Goal: Answer question/provide support: Share knowledge or assist other users

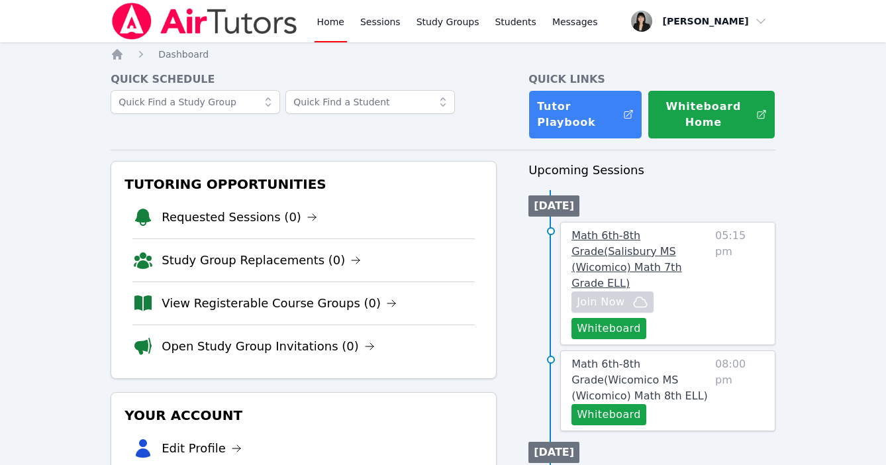
click at [609, 252] on span "Math 6th-8th Grade ( [GEOGRAPHIC_DATA] (Wicomico) Math 7th Grade ELL )" at bounding box center [627, 259] width 110 height 60
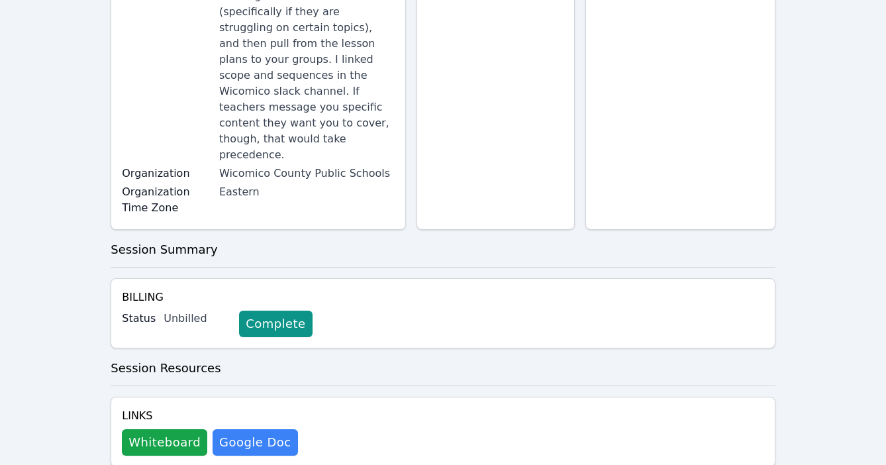
scroll to position [302, 0]
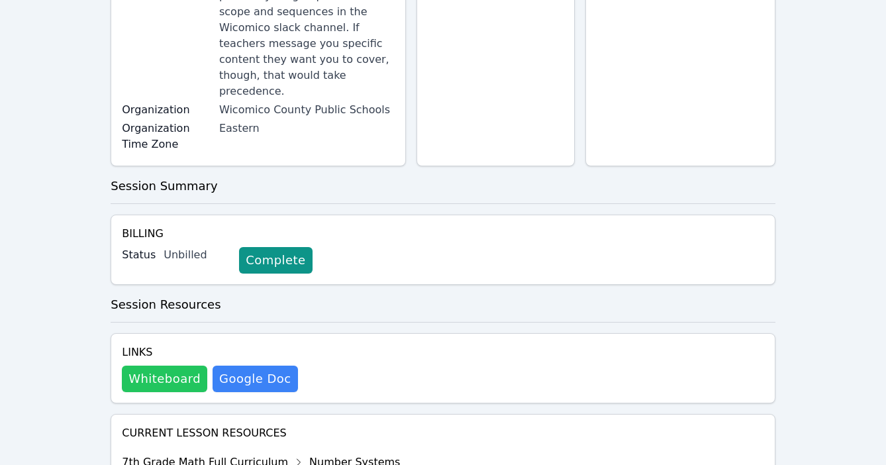
click at [172, 366] on button "Whiteboard" at bounding box center [164, 379] width 85 height 27
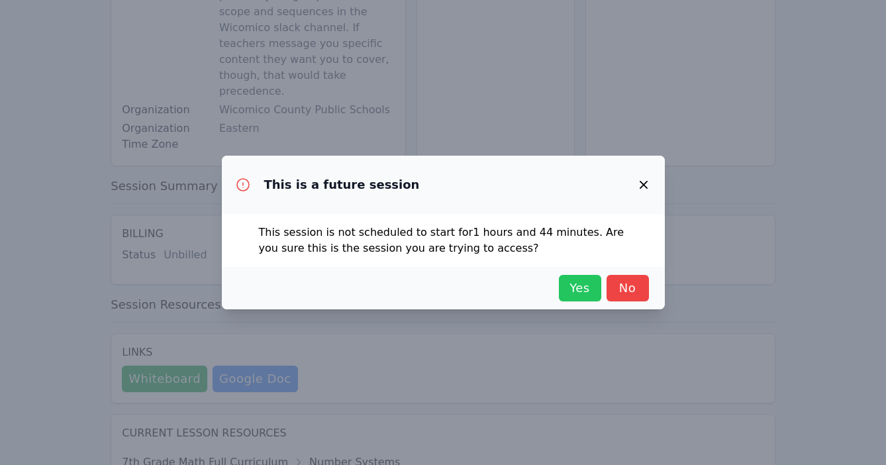
click at [588, 284] on span "Yes" at bounding box center [580, 288] width 29 height 19
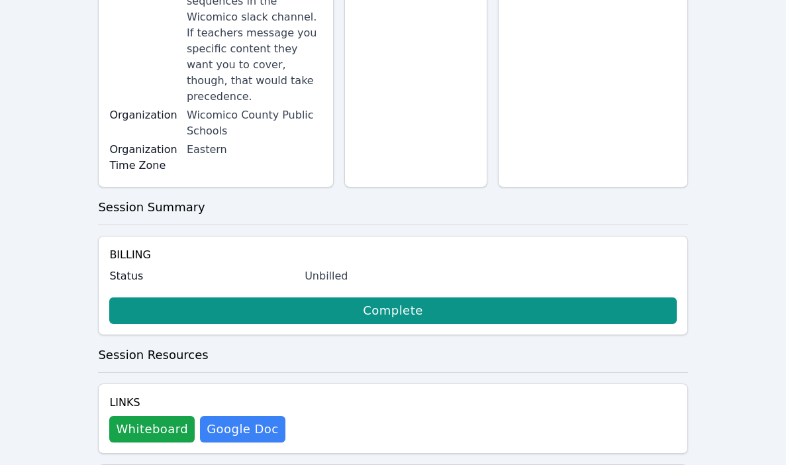
scroll to position [361, 0]
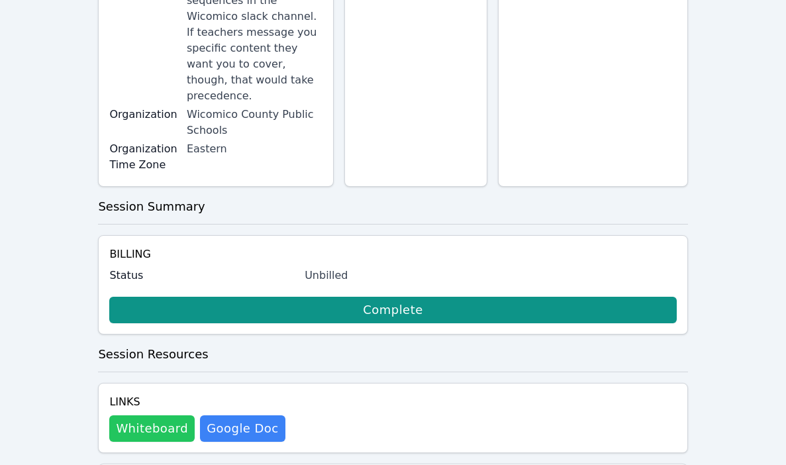
click at [142, 415] on button "Whiteboard" at bounding box center [151, 428] width 85 height 27
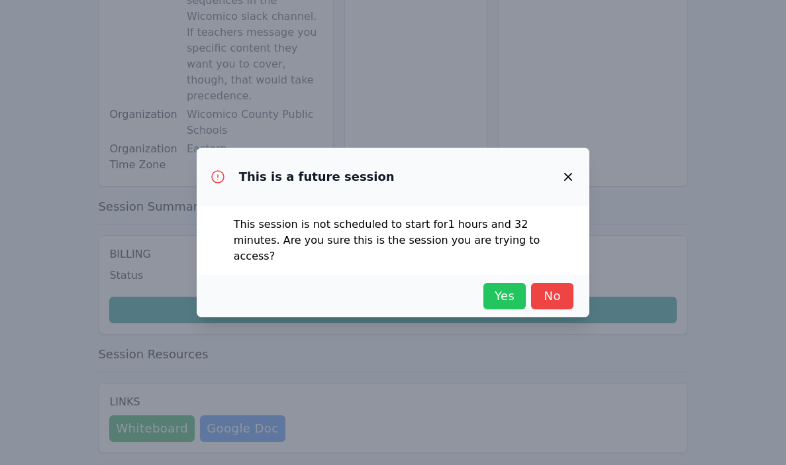
click at [502, 288] on span "Yes" at bounding box center [504, 296] width 29 height 19
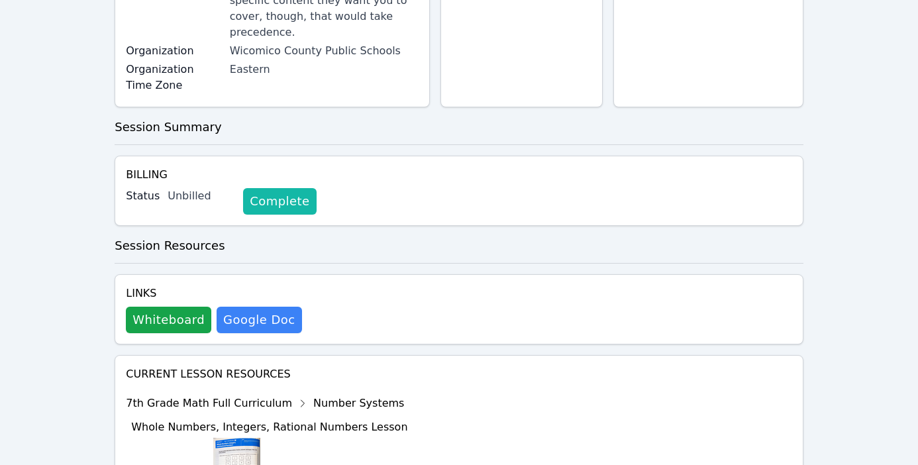
scroll to position [0, 0]
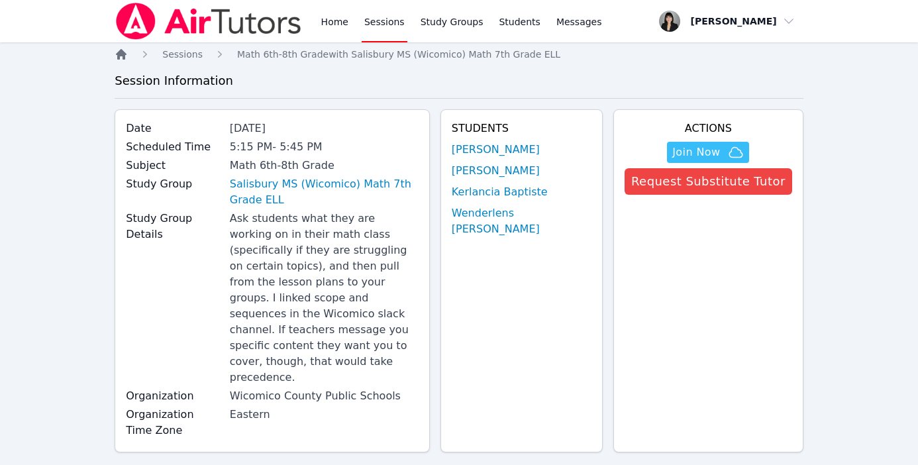
click at [122, 54] on icon "Breadcrumb" at bounding box center [121, 54] width 11 height 11
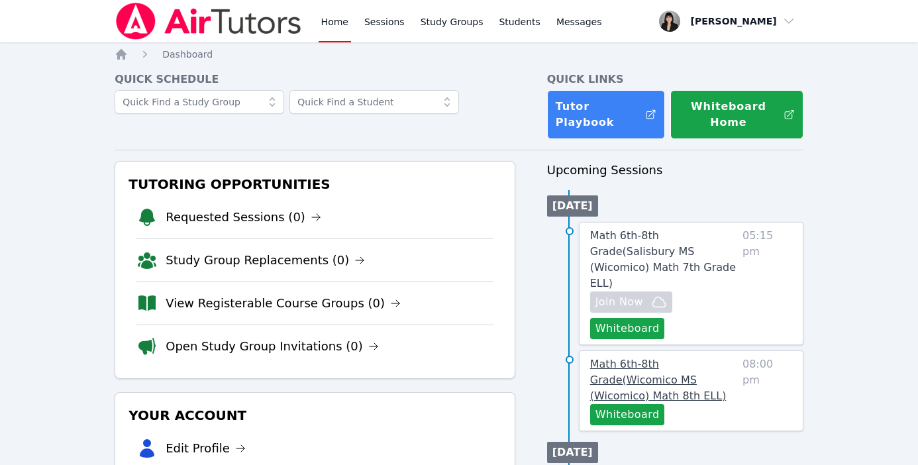
click at [634, 358] on span "Math 6th-8th Grade ( Wicomico MS (Wicomico) Math 8th ELL )" at bounding box center [658, 380] width 136 height 44
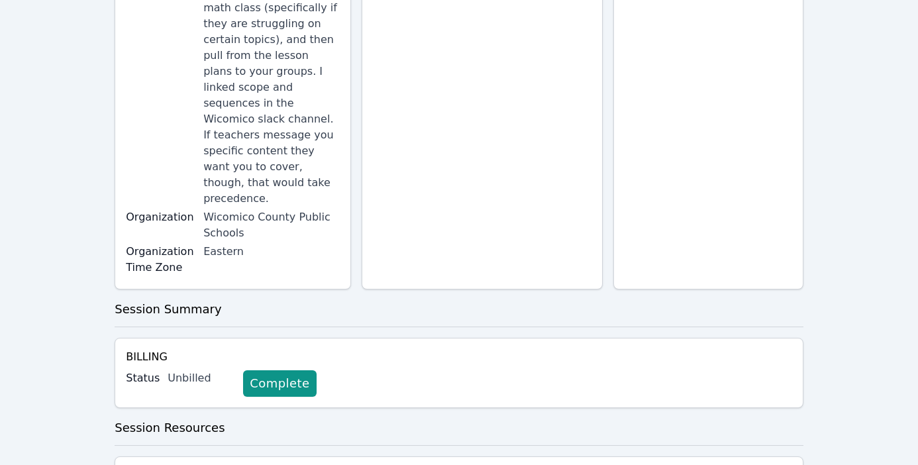
scroll to position [278, 0]
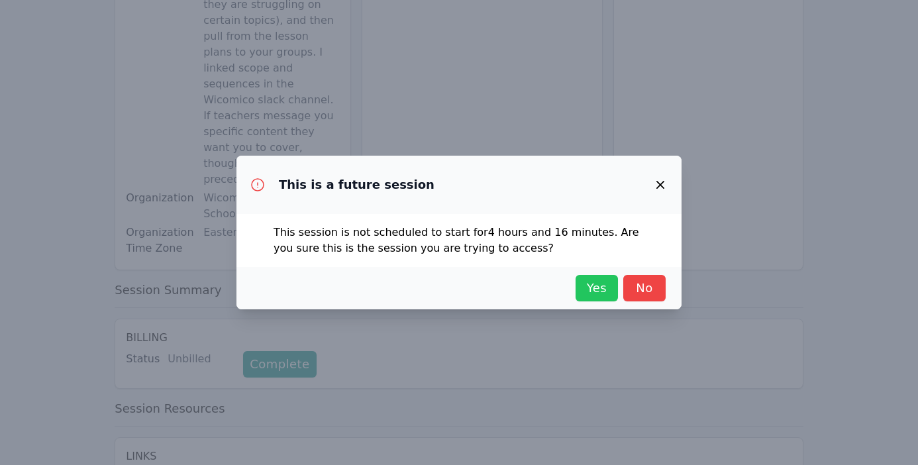
click at [585, 286] on span "Yes" at bounding box center [596, 288] width 29 height 19
